Goal: Task Accomplishment & Management: Use online tool/utility

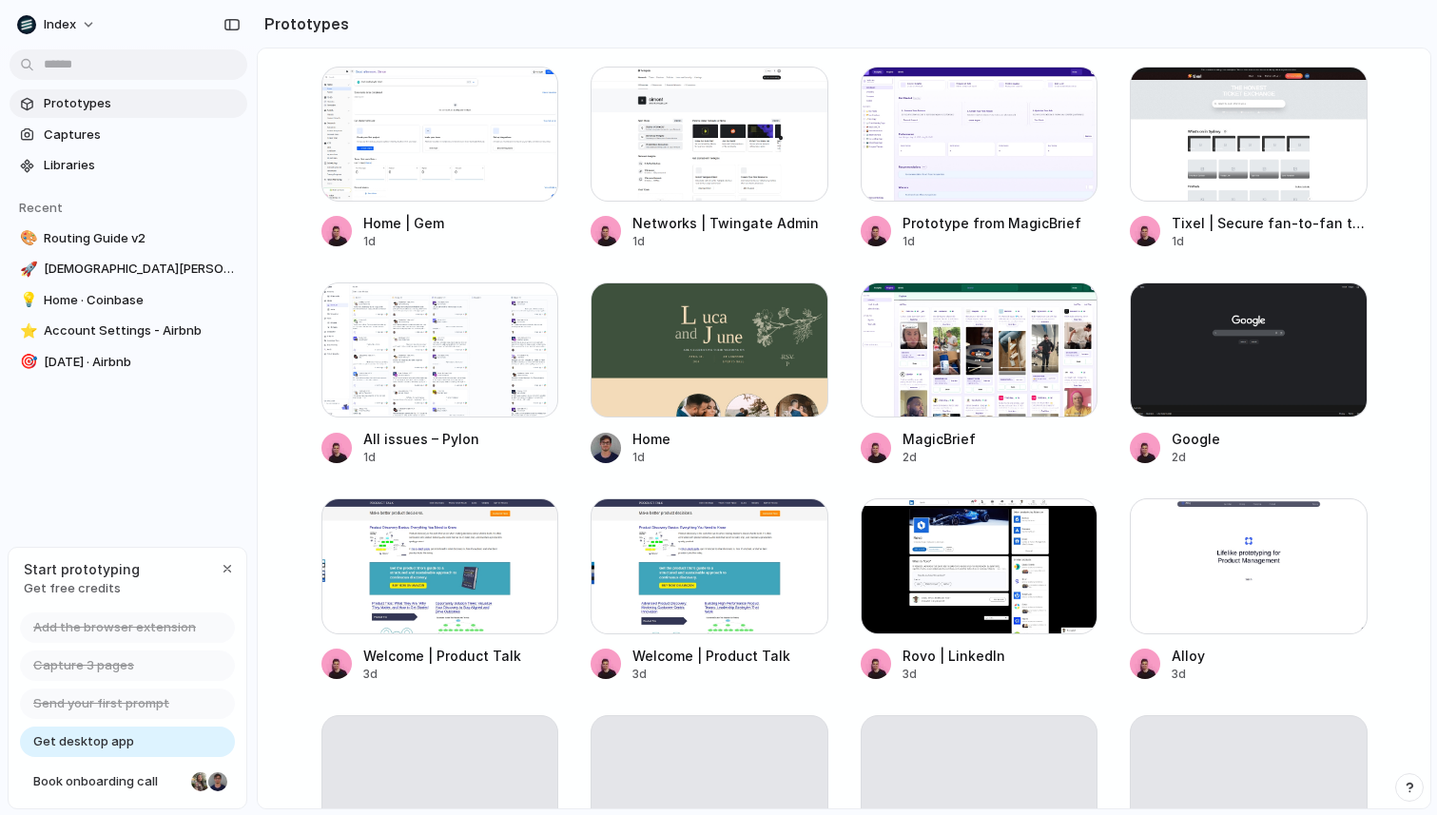
scroll to position [1148, 0]
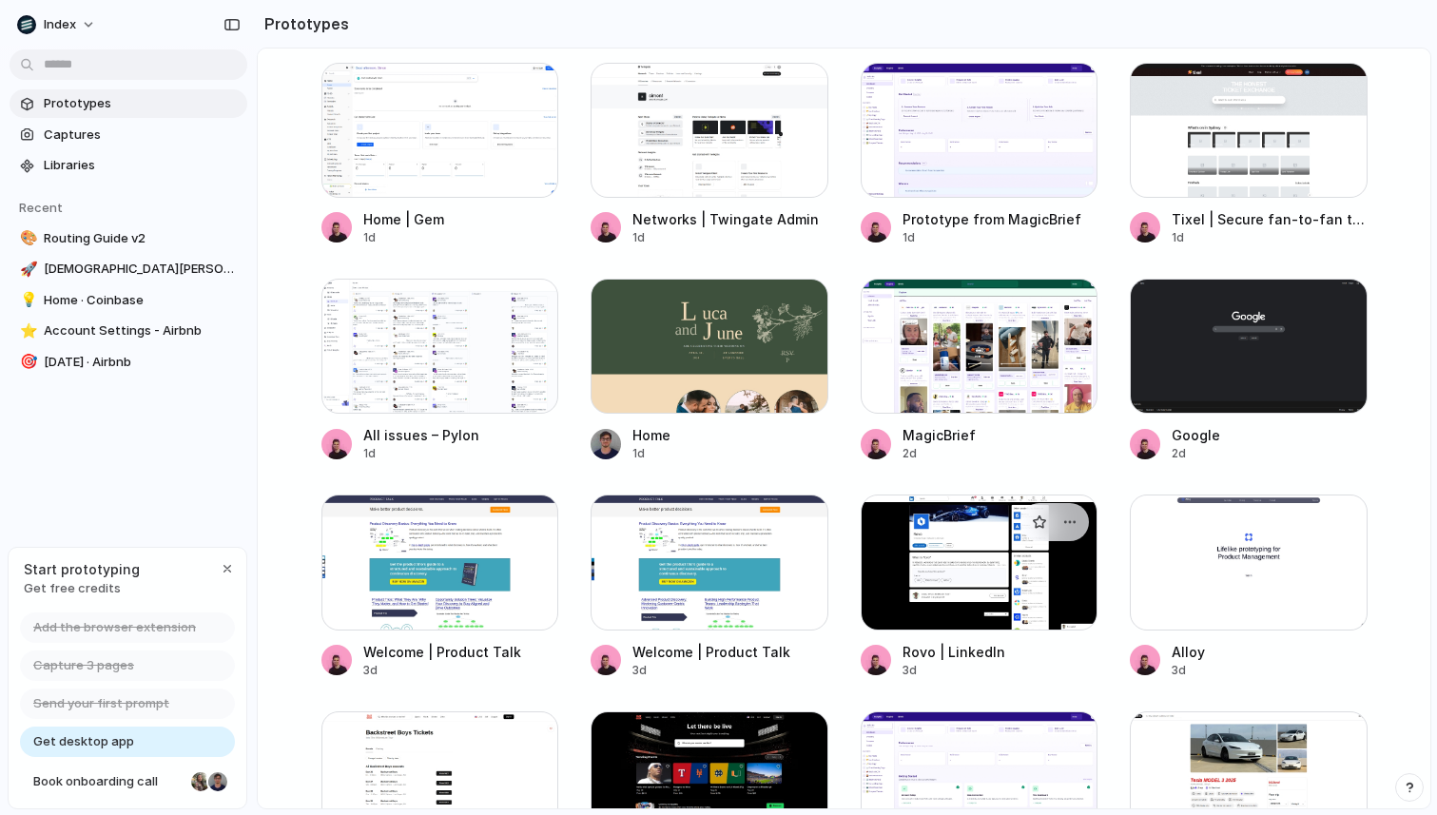
click at [960, 592] on div at bounding box center [980, 562] width 238 height 135
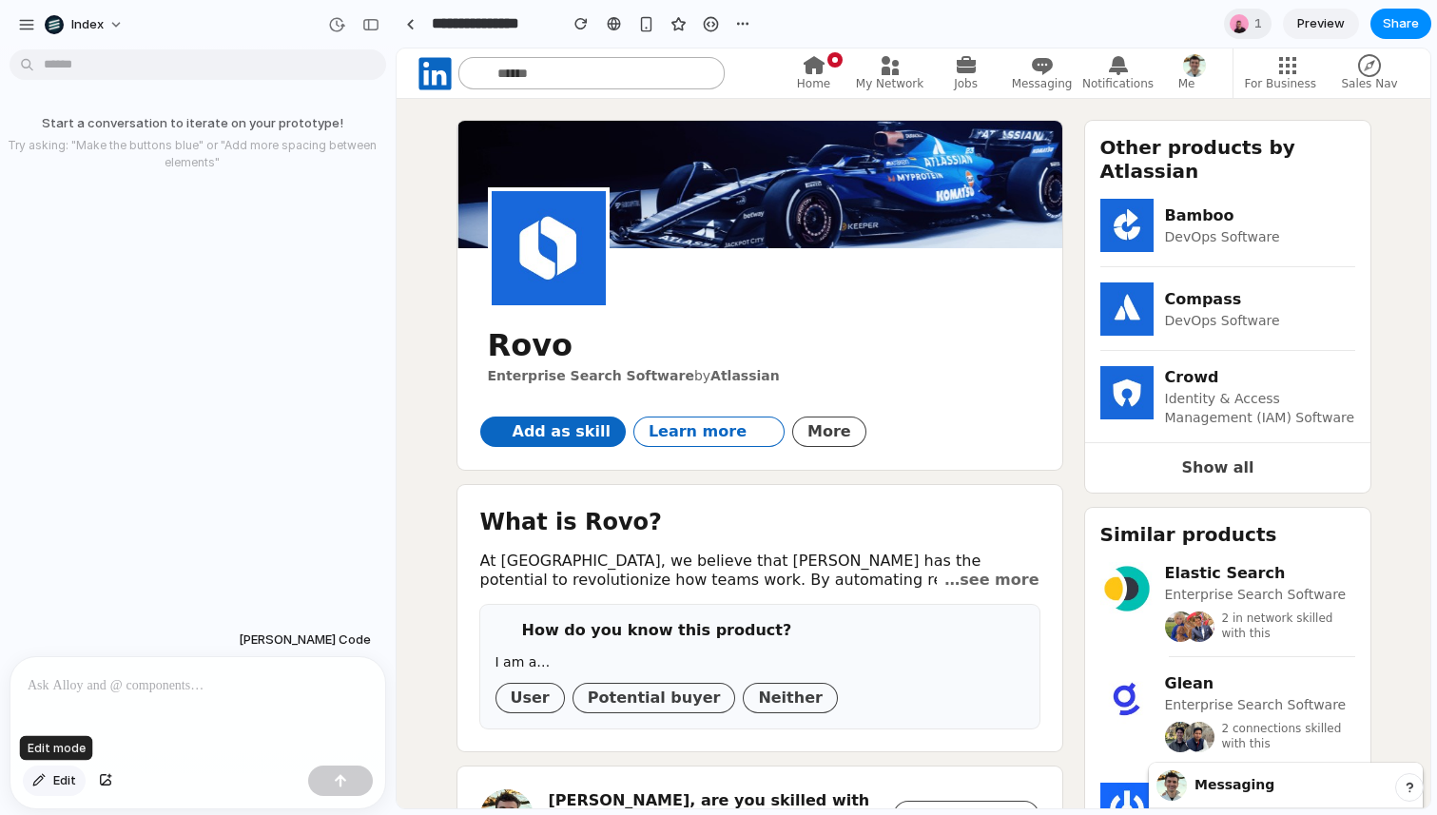
click at [69, 778] on span "Edit" at bounding box center [64, 780] width 23 height 19
click at [496, 432] on div at bounding box center [914, 428] width 1033 height 759
click at [725, 468] on div "button" at bounding box center [716, 466] width 17 height 17
click at [144, 693] on p at bounding box center [198, 685] width 340 height 23
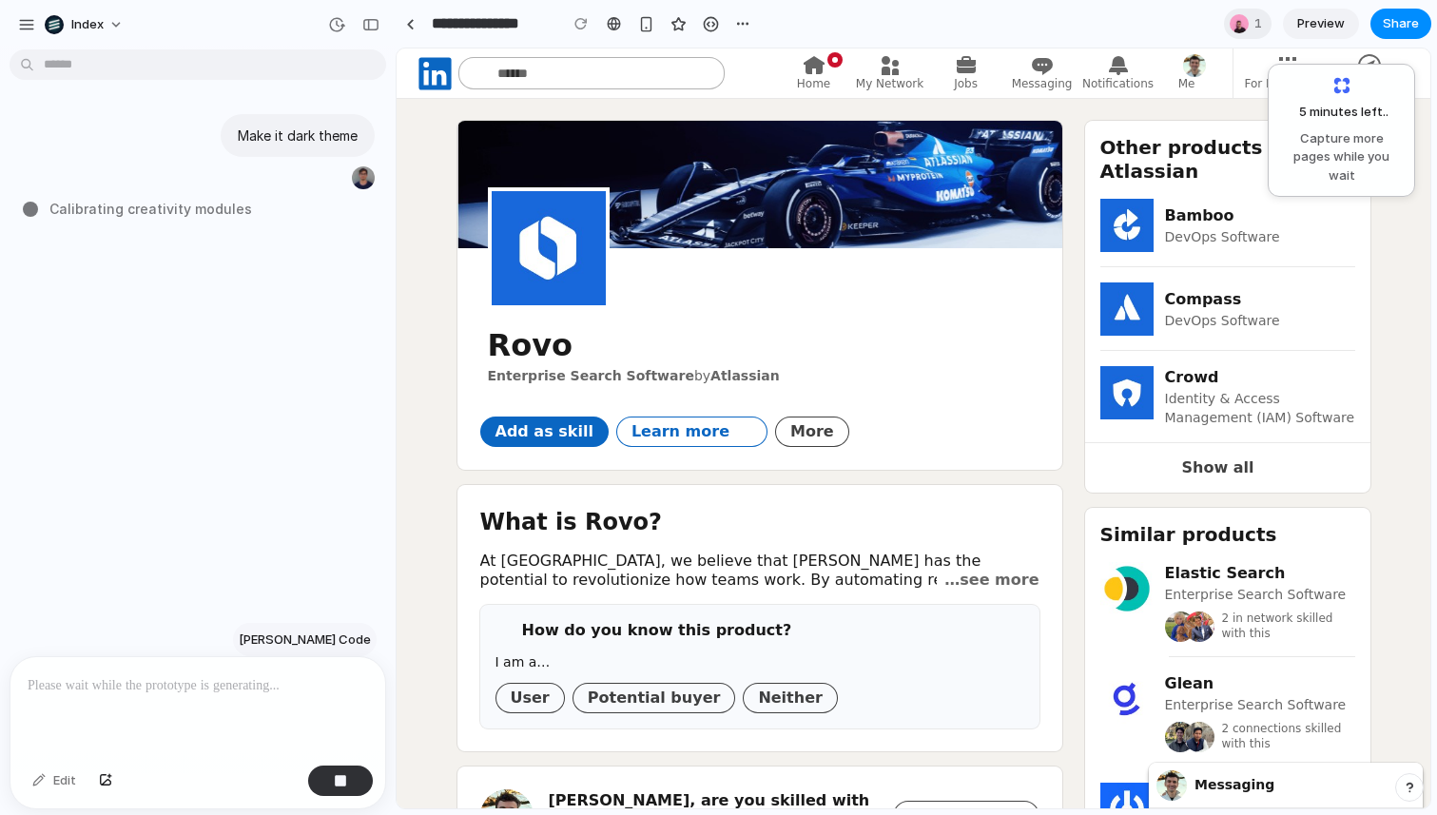
click at [337, 640] on span "[PERSON_NAME] Code" at bounding box center [305, 639] width 132 height 19
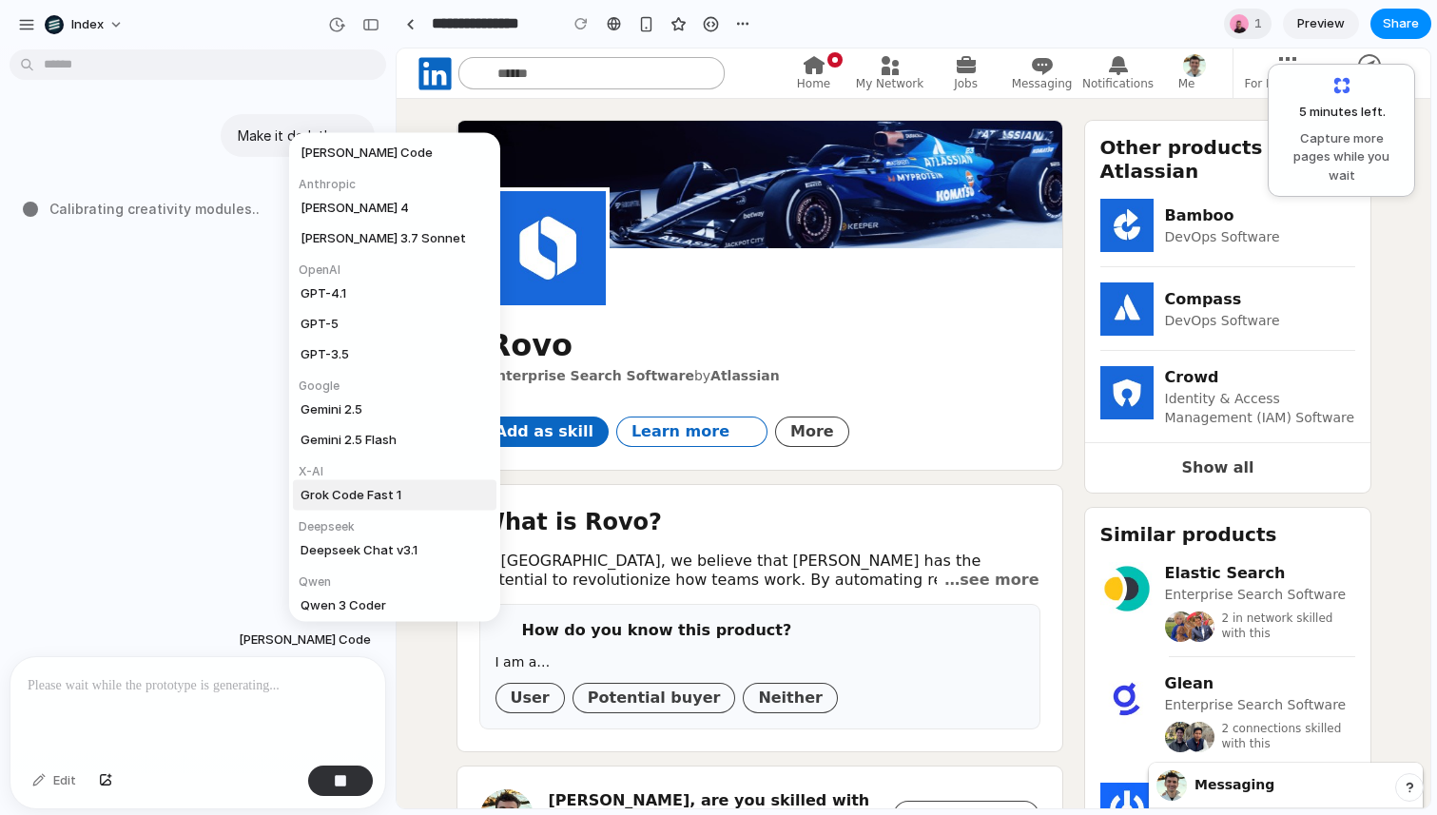
click at [154, 482] on div "Claude Code Anthropic Claude Sonnet 4 Claude 3.7 Sonnet OpenAI GPT-4.1 GPT-5 GP…" at bounding box center [718, 407] width 1437 height 815
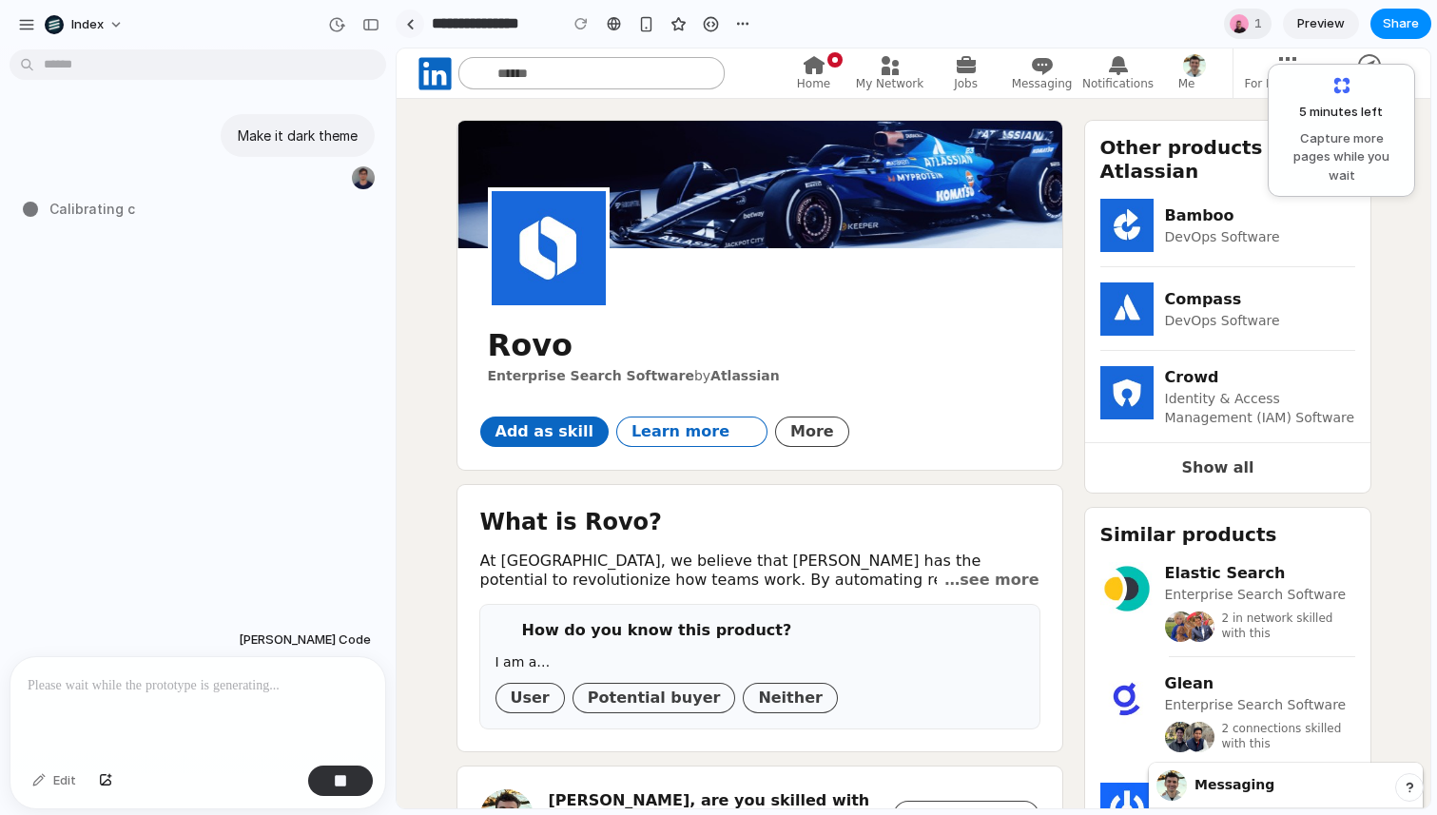
click at [412, 22] on div at bounding box center [410, 24] width 9 height 10
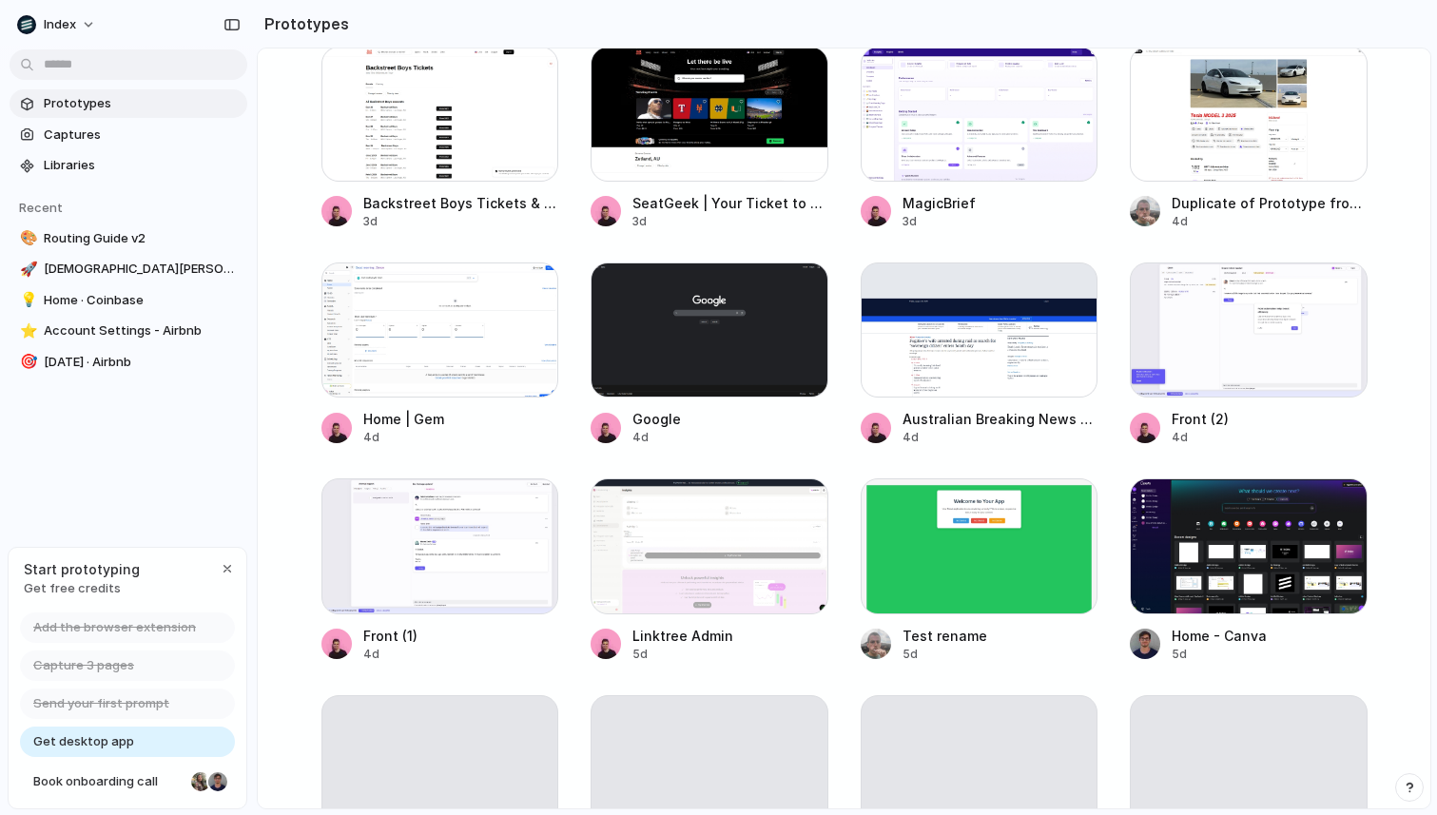
scroll to position [1817, 0]
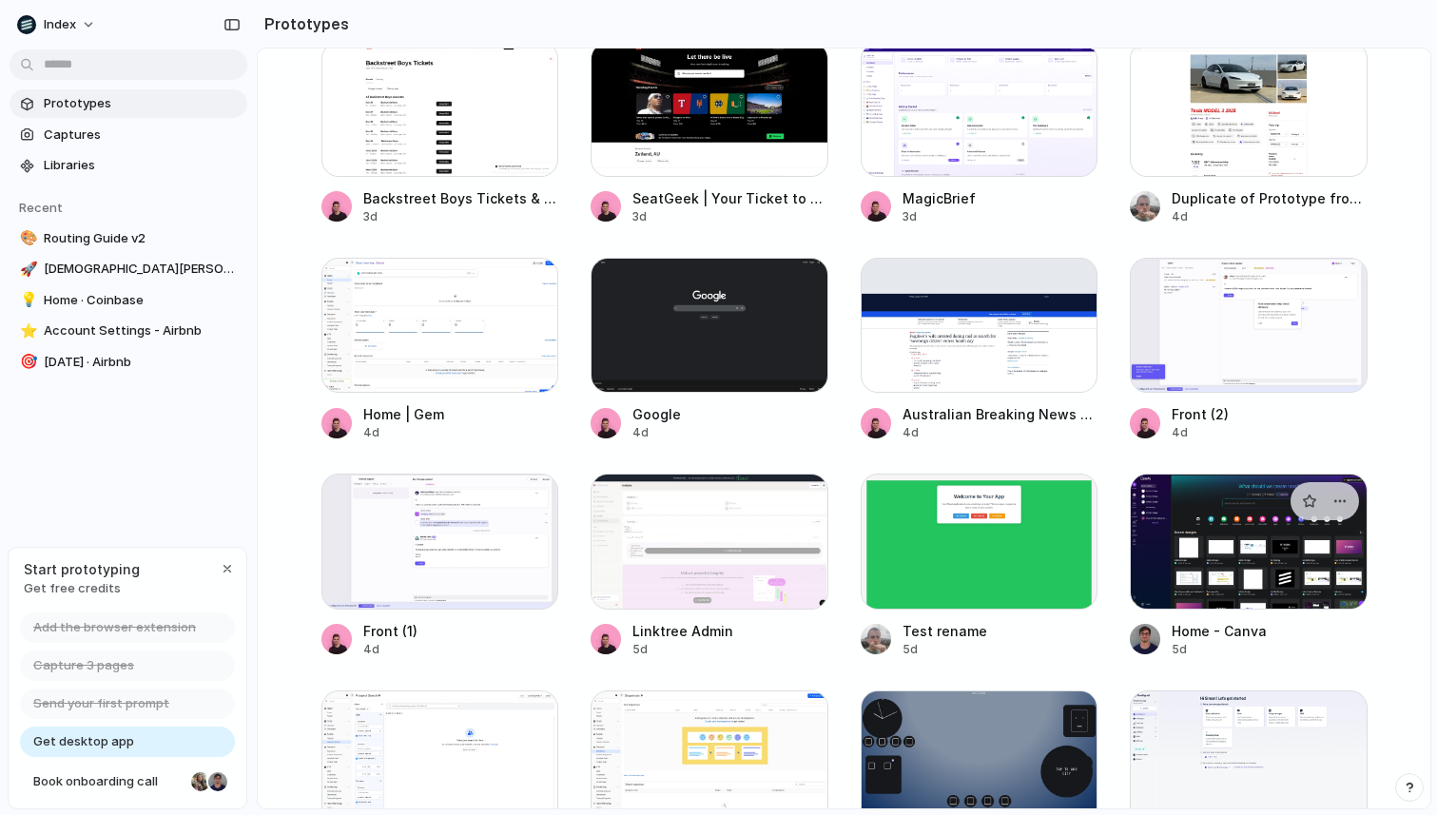
click at [1203, 534] on div at bounding box center [1249, 541] width 238 height 135
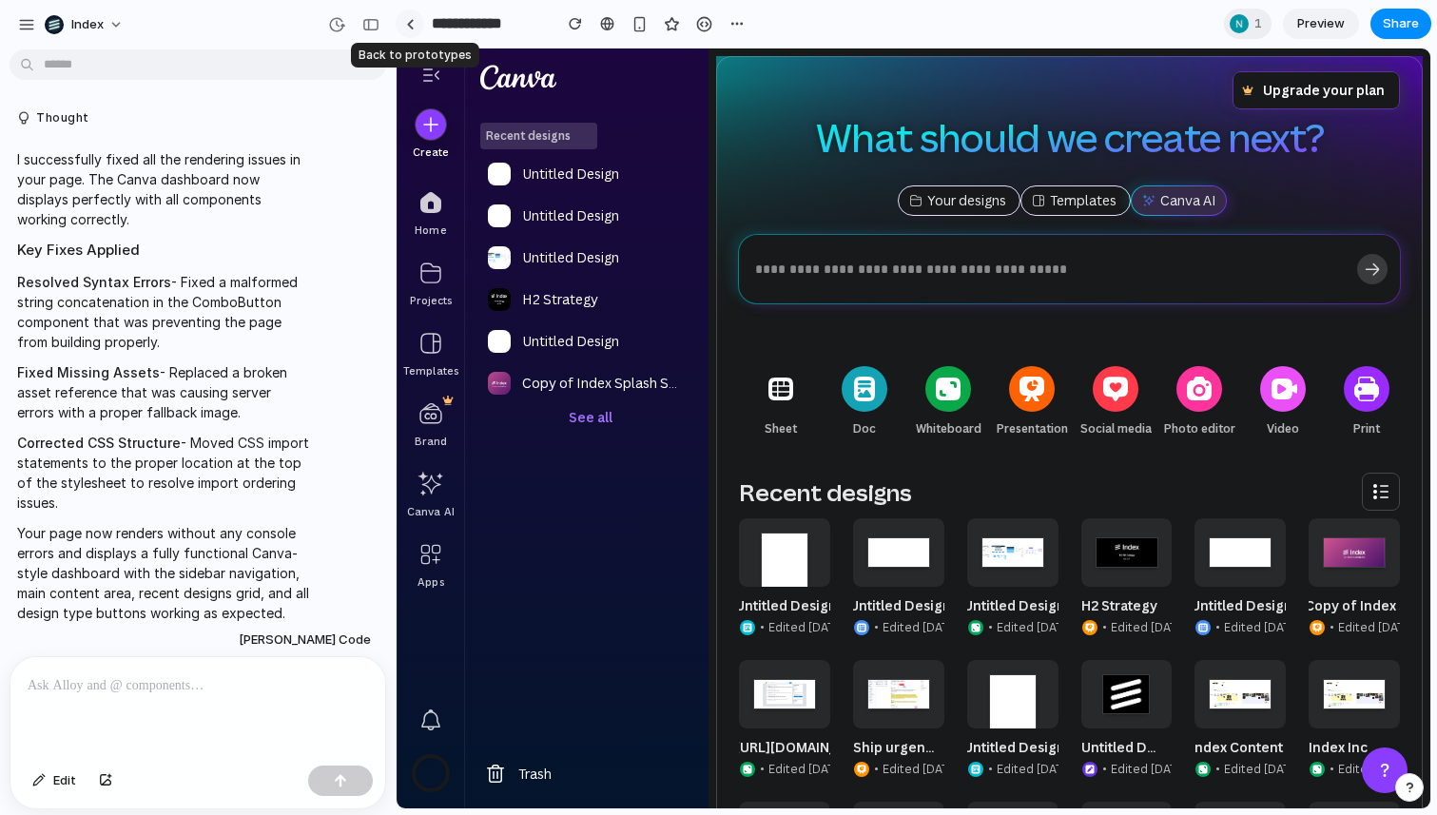
click at [412, 31] on link at bounding box center [410, 24] width 29 height 29
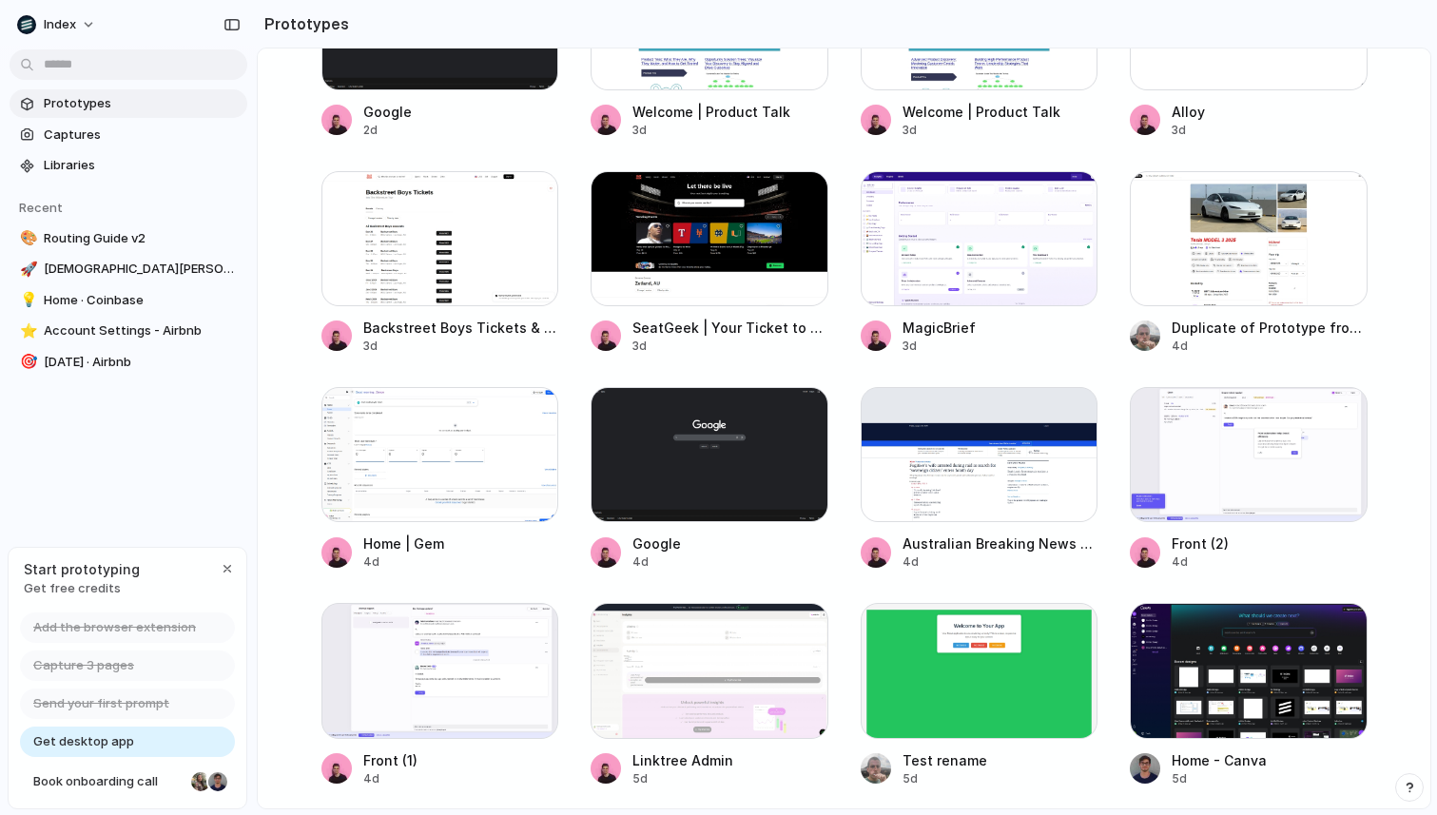
scroll to position [1696, 0]
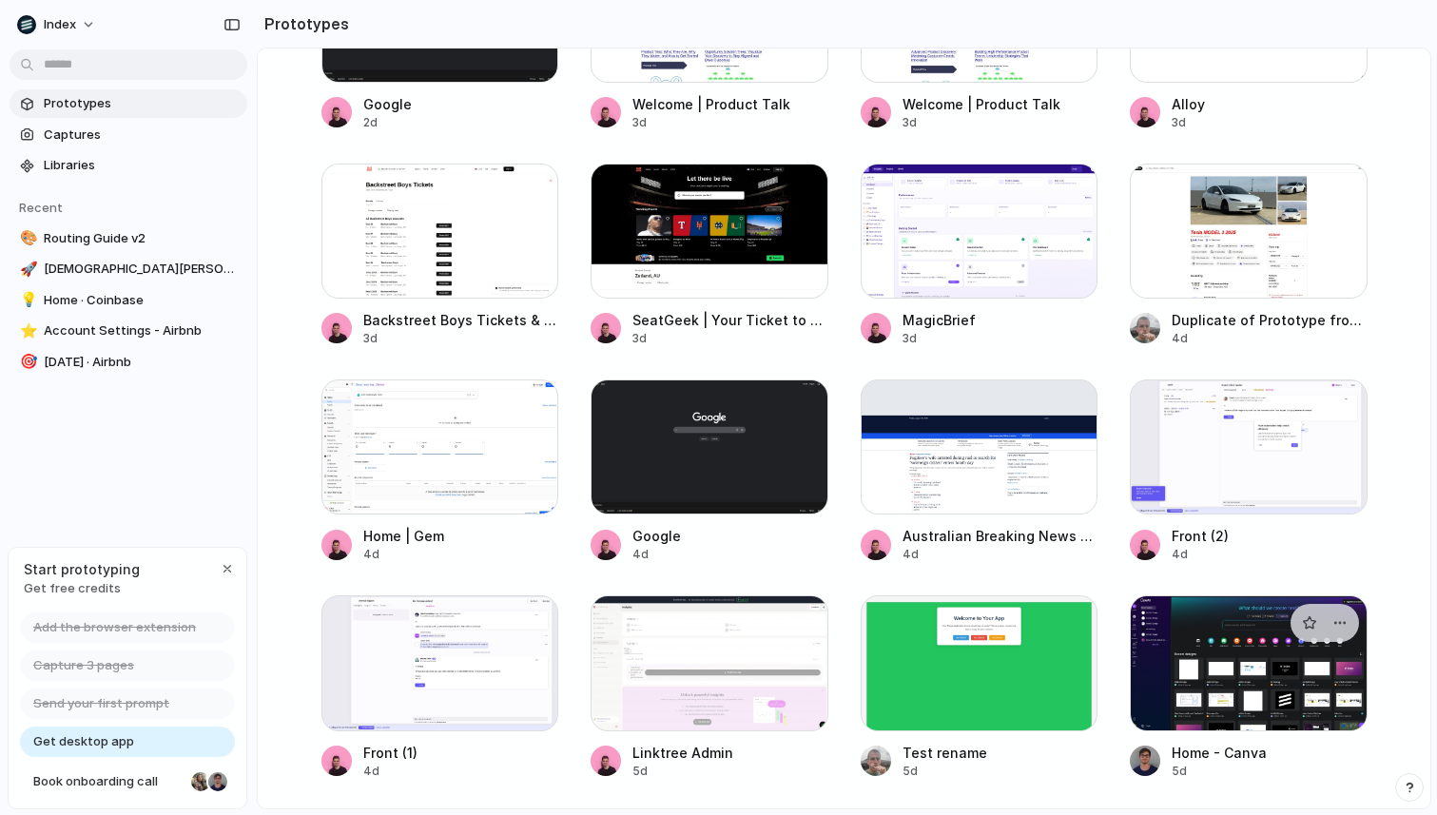
click at [1236, 703] on div at bounding box center [1249, 662] width 238 height 135
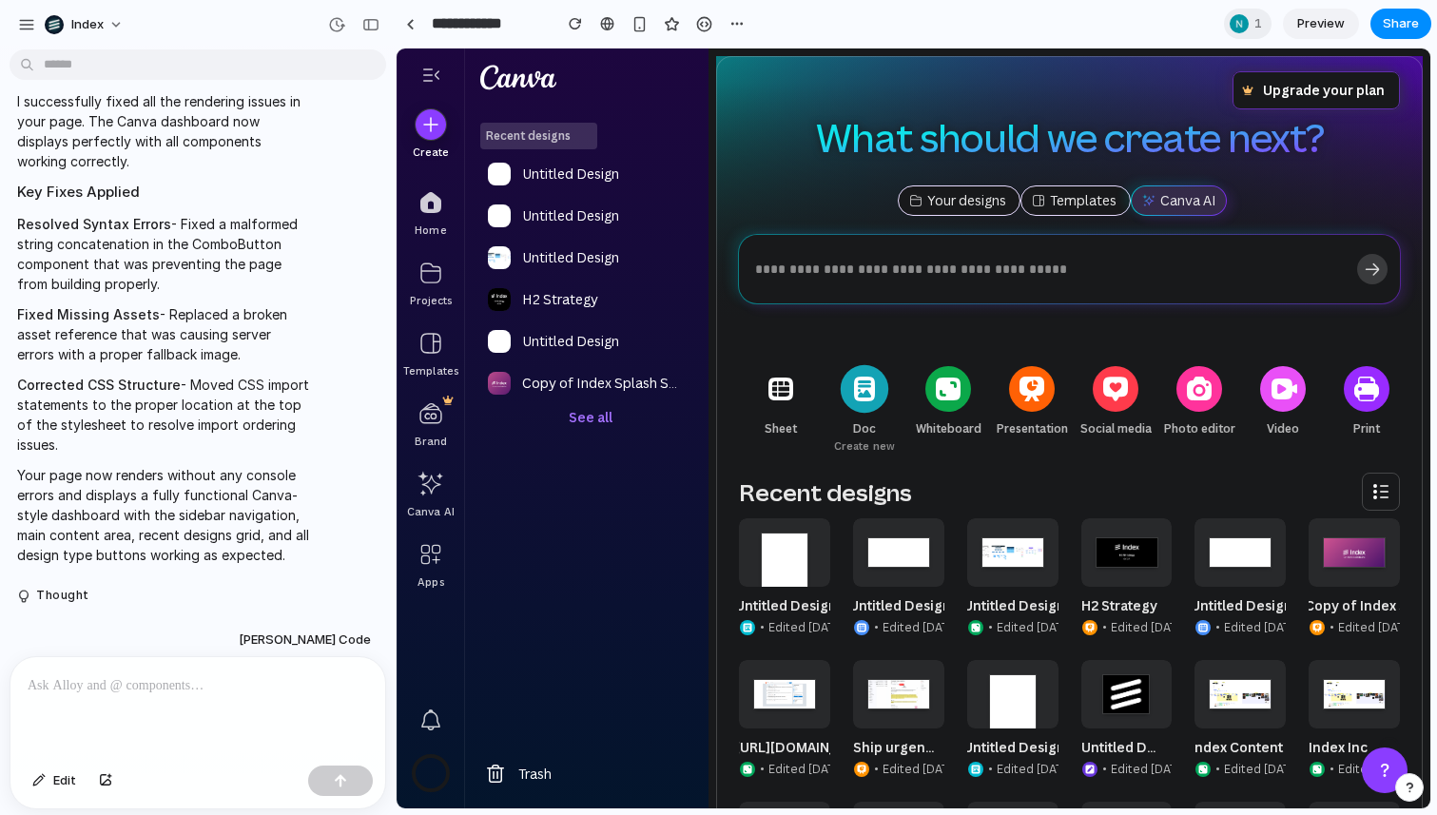
click at [855, 389] on icon at bounding box center [864, 389] width 21 height 25
click at [950, 393] on icon at bounding box center [948, 389] width 25 height 23
click at [1048, 403] on div at bounding box center [1032, 389] width 48 height 48
click at [1137, 395] on div "button" at bounding box center [1116, 389] width 48 height 48
click at [1204, 395] on img "button" at bounding box center [1199, 389] width 30 height 30
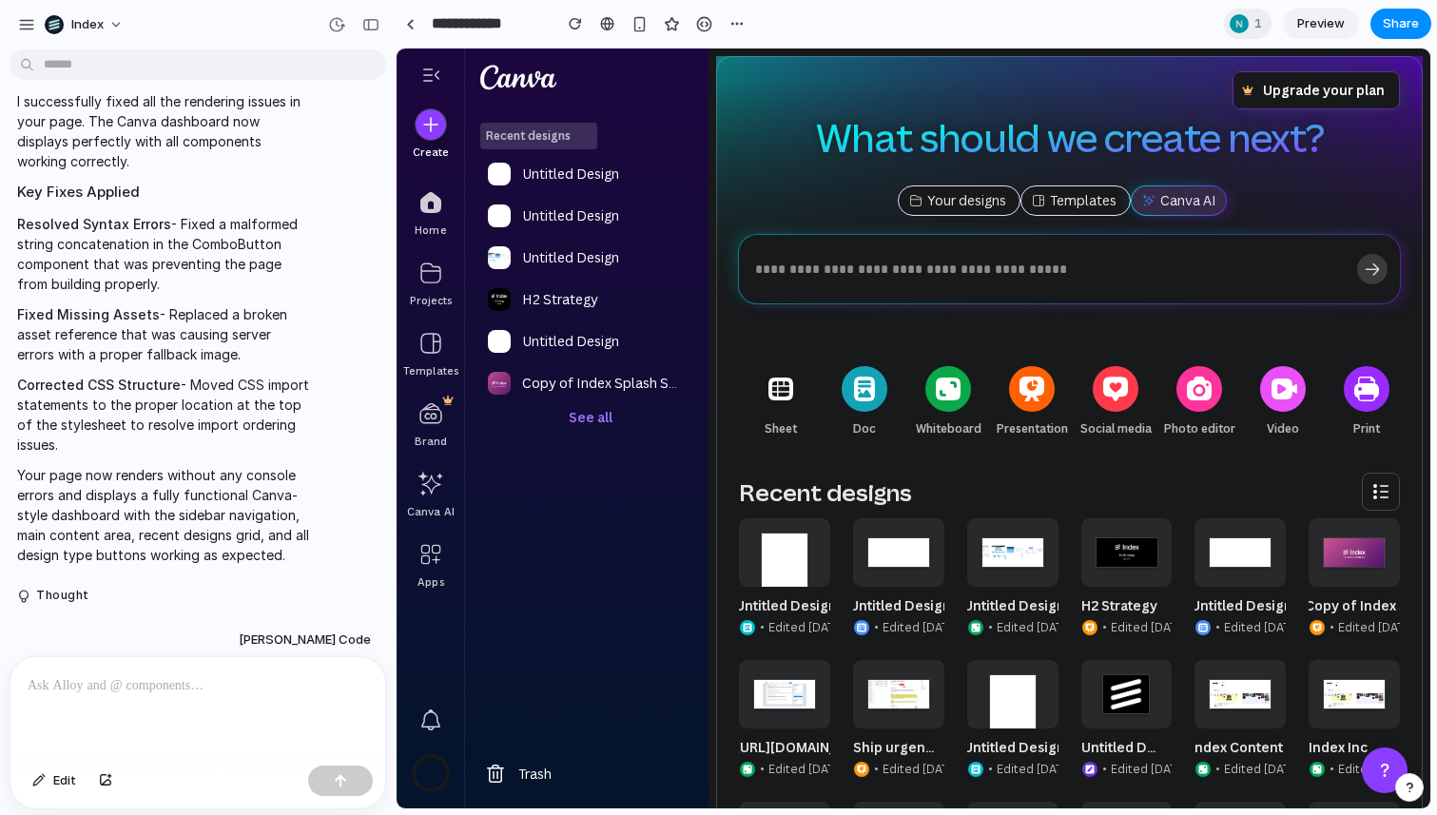
click at [178, 684] on p at bounding box center [198, 685] width 340 height 23
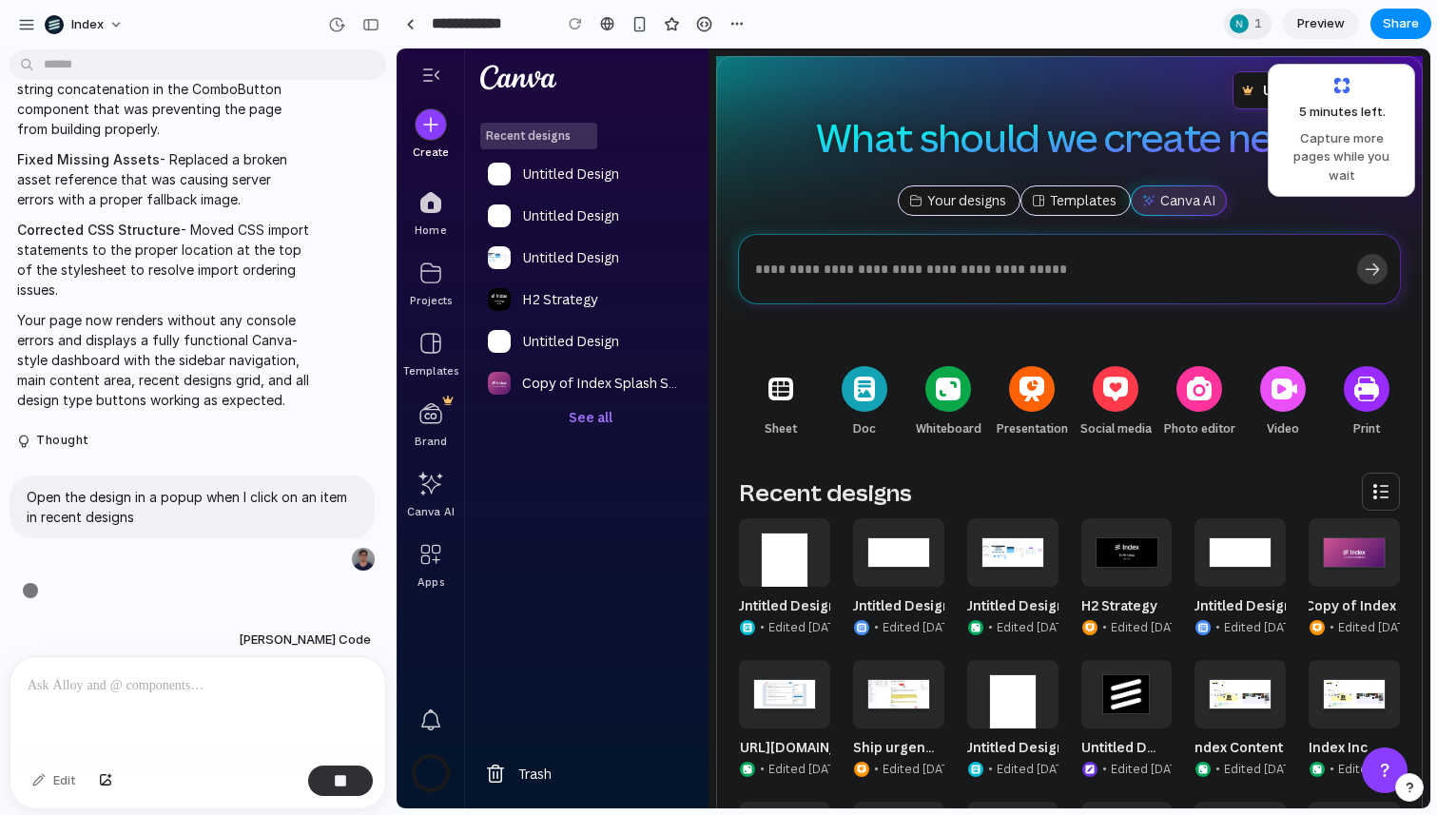
scroll to position [214, 0]
click at [783, 582] on link at bounding box center [784, 577] width 91 height 119
click at [410, 34] on link at bounding box center [410, 24] width 29 height 29
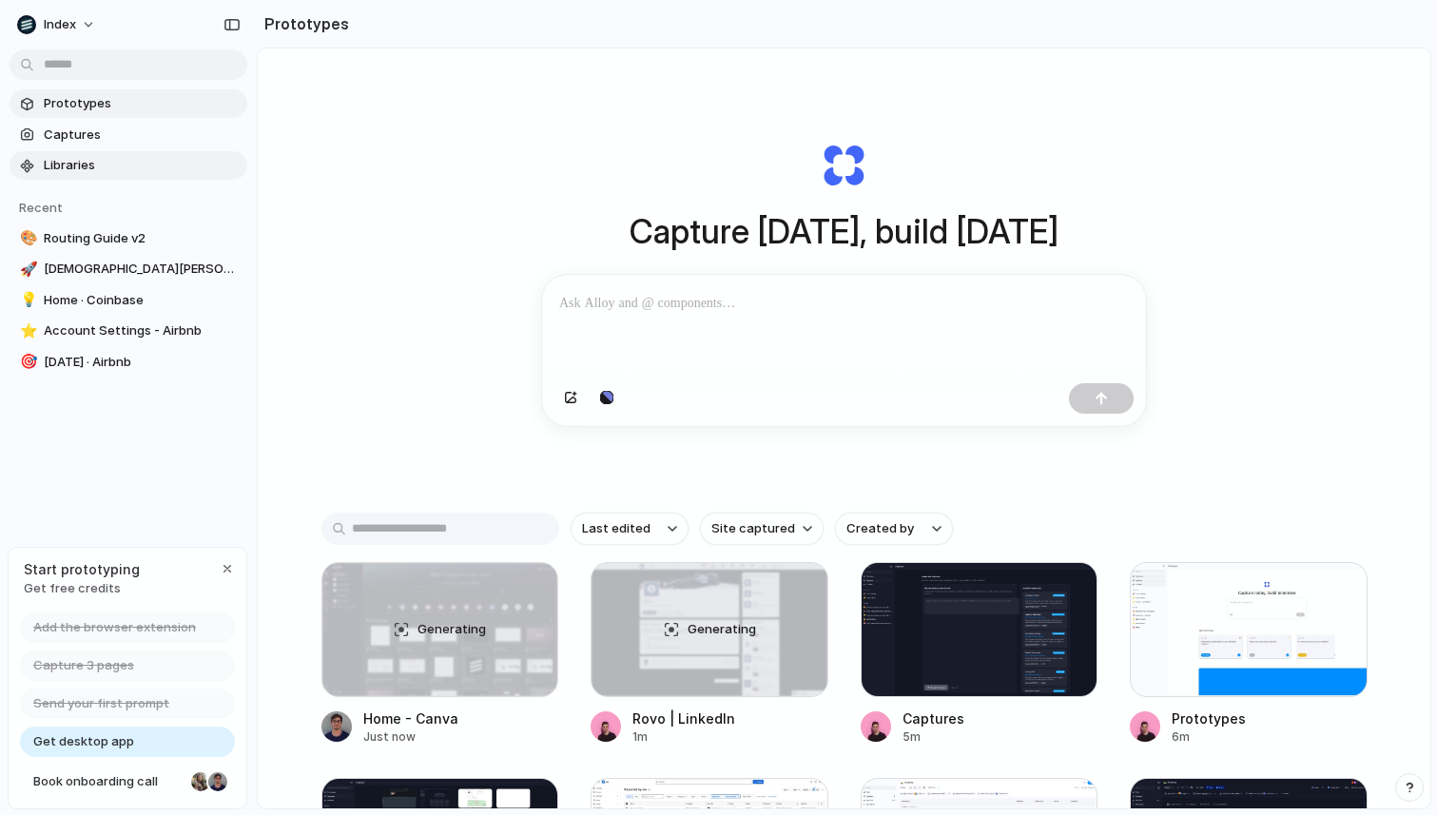
click at [113, 171] on span "Libraries" at bounding box center [142, 165] width 196 height 19
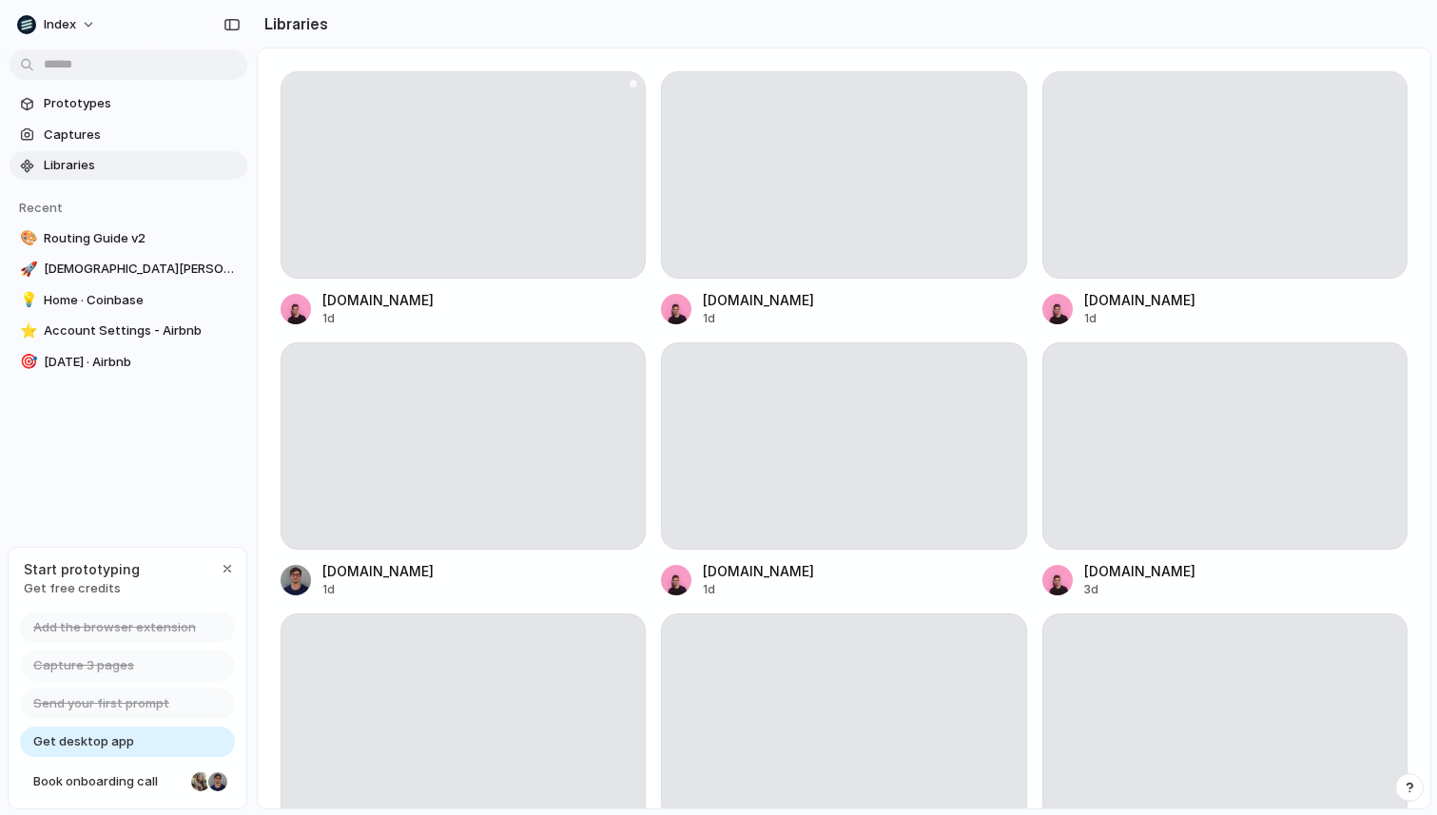
click at [455, 214] on div at bounding box center [463, 174] width 365 height 207
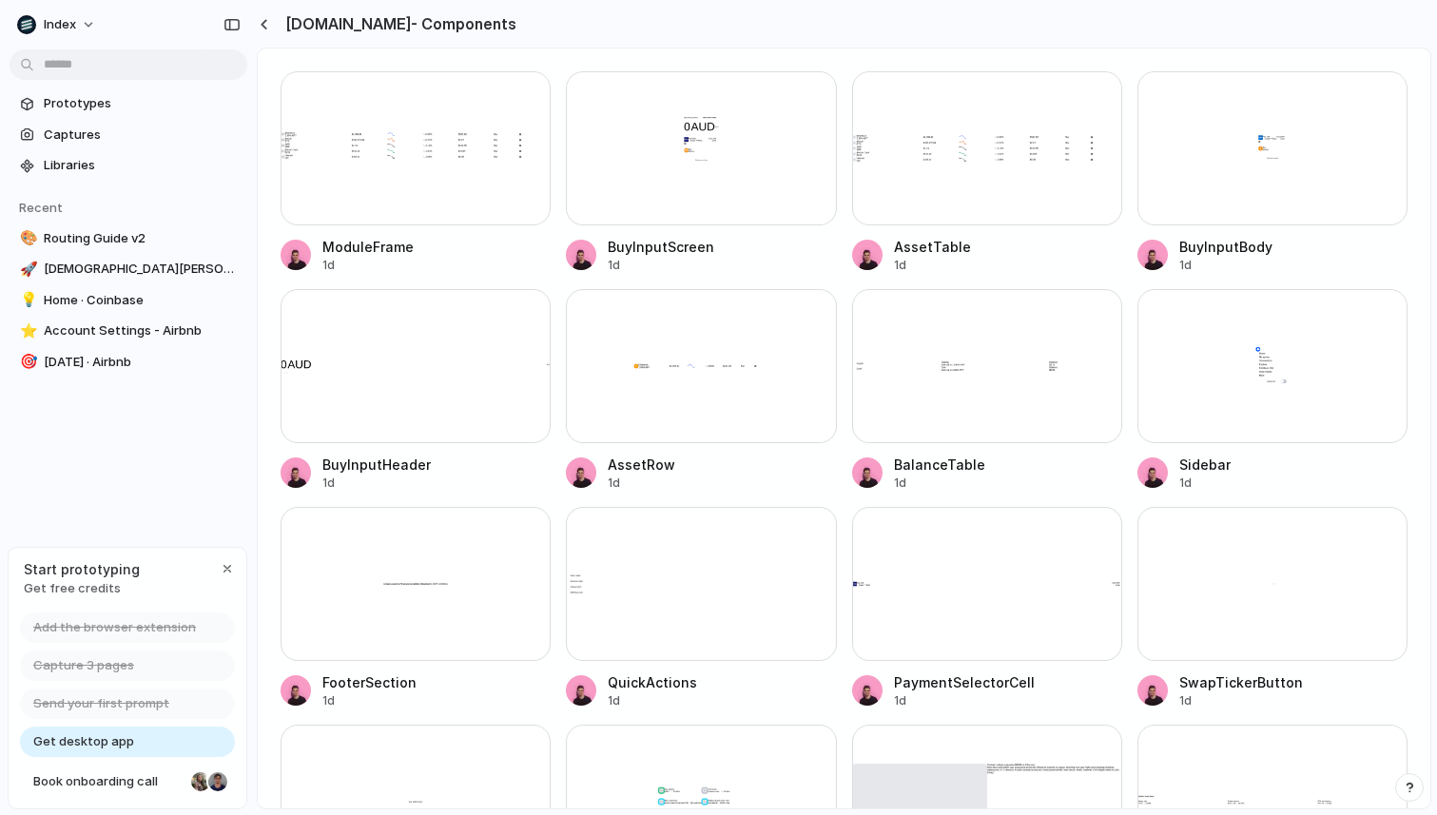
click at [1006, 128] on div at bounding box center [987, 148] width 270 height 154
click at [262, 21] on div "button" at bounding box center [264, 24] width 9 height 10
